Goal: Transaction & Acquisition: Purchase product/service

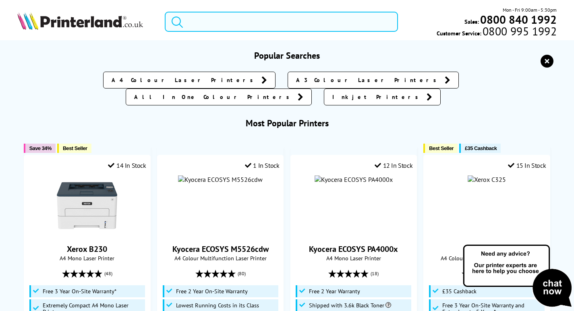
click at [243, 27] on input "search" at bounding box center [281, 22] width 233 height 20
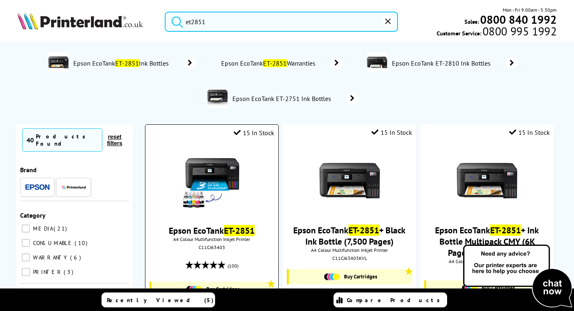
type input "et2851"
click at [219, 172] on img at bounding box center [212, 181] width 60 height 60
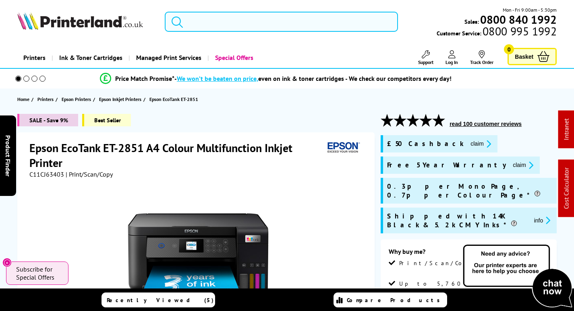
click at [226, 25] on input "search" at bounding box center [281, 22] width 233 height 20
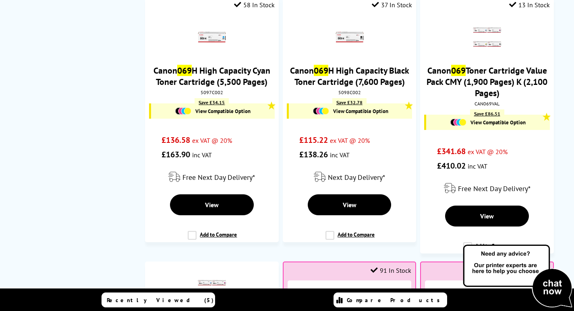
scroll to position [604, 0]
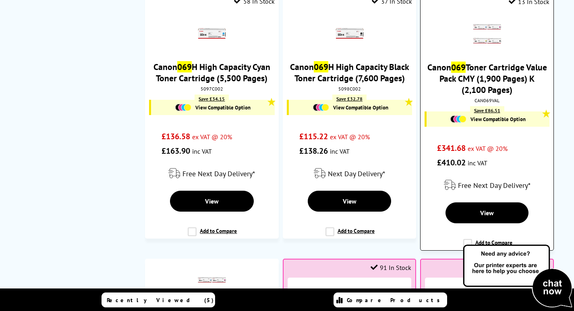
type input "069"
click at [490, 75] on link "Canon 069 Toner Cartridge Value Pack CMY (1,900 Pages) K (2,100 Pages)" at bounding box center [487, 79] width 120 height 34
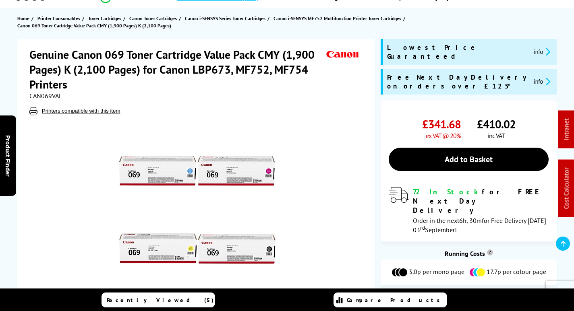
scroll to position [81, 0]
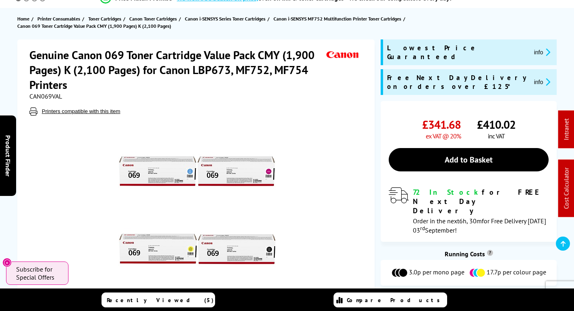
click at [47, 96] on span "CAN069VAL" at bounding box center [45, 96] width 33 height 8
copy span "CAN069VAL"
